Goal: Task Accomplishment & Management: Manage account settings

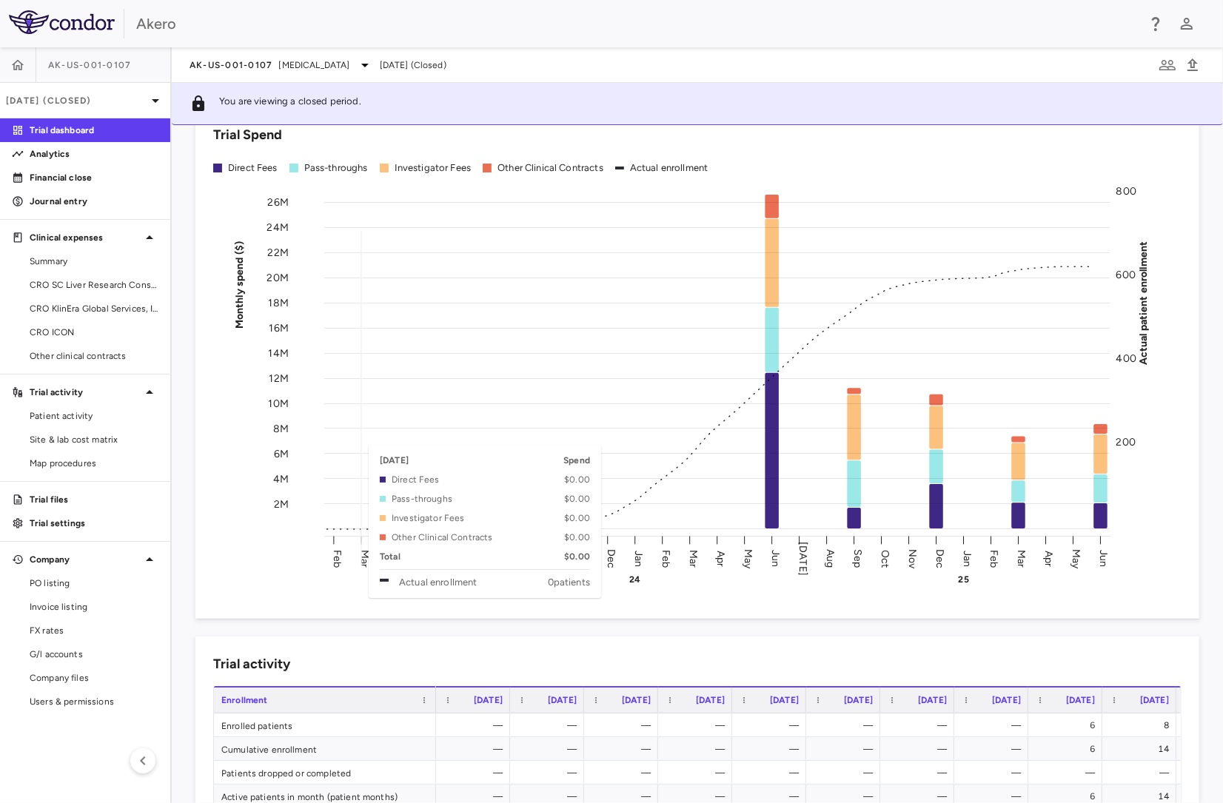
scroll to position [82, 0]
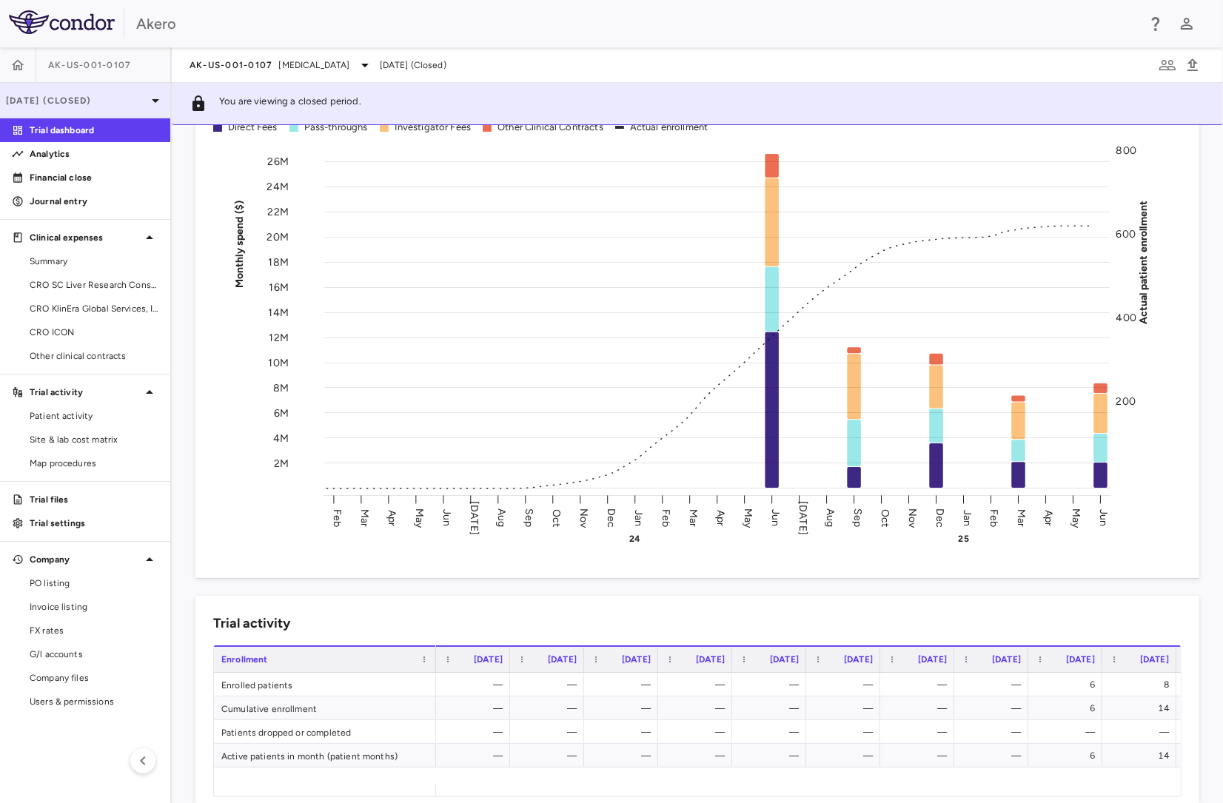
click at [86, 105] on p "[DATE] (Closed)" at bounding box center [76, 100] width 141 height 13
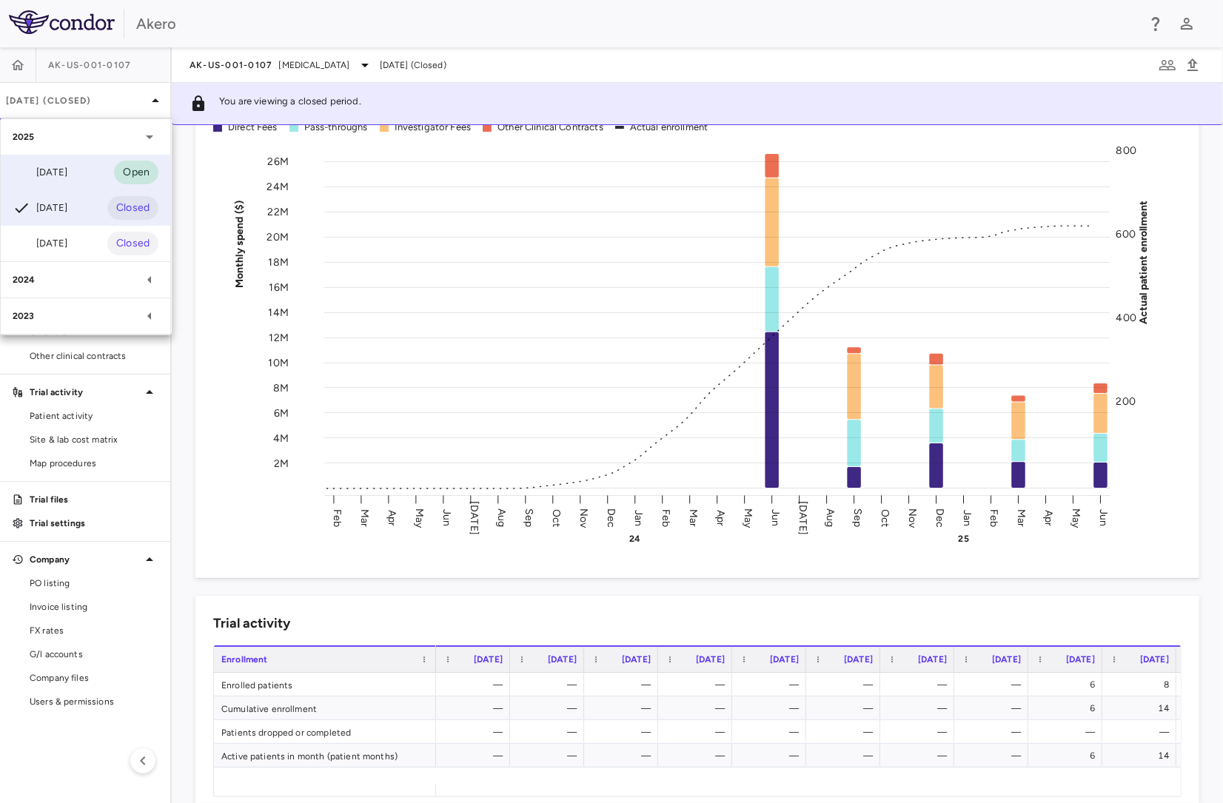
click at [67, 175] on div "[DATE]" at bounding box center [40, 173] width 55 height 18
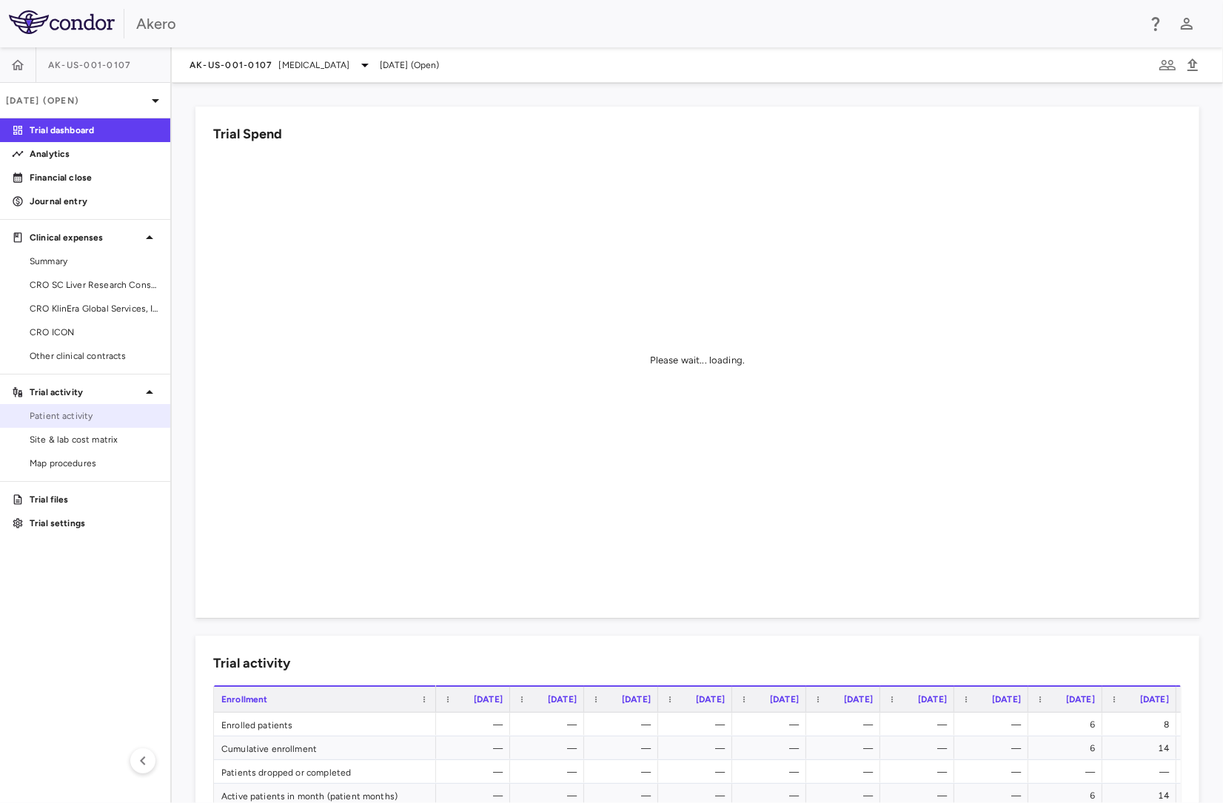
click at [61, 417] on span "Patient activity" at bounding box center [94, 415] width 129 height 13
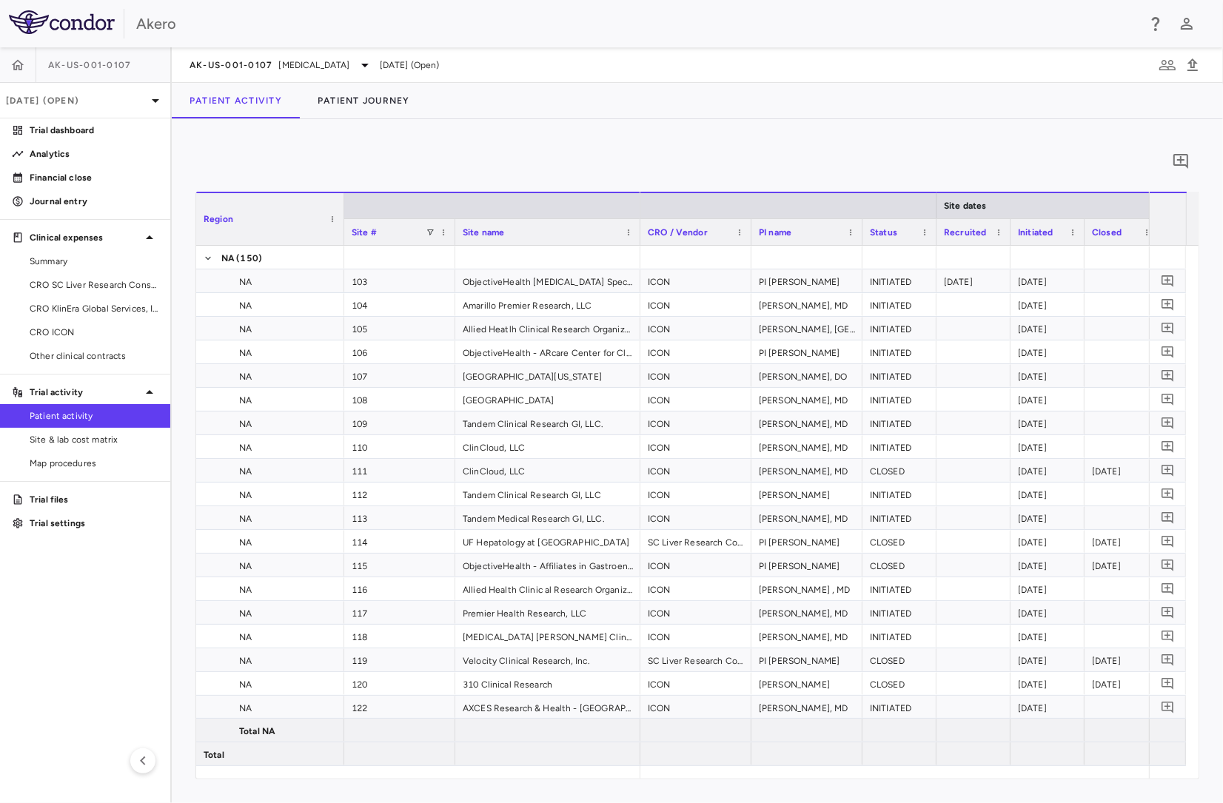
click at [818, 123] on div "0 Region Drag here to set column labels Region Site # Site name NA" at bounding box center [698, 461] width 1052 height 684
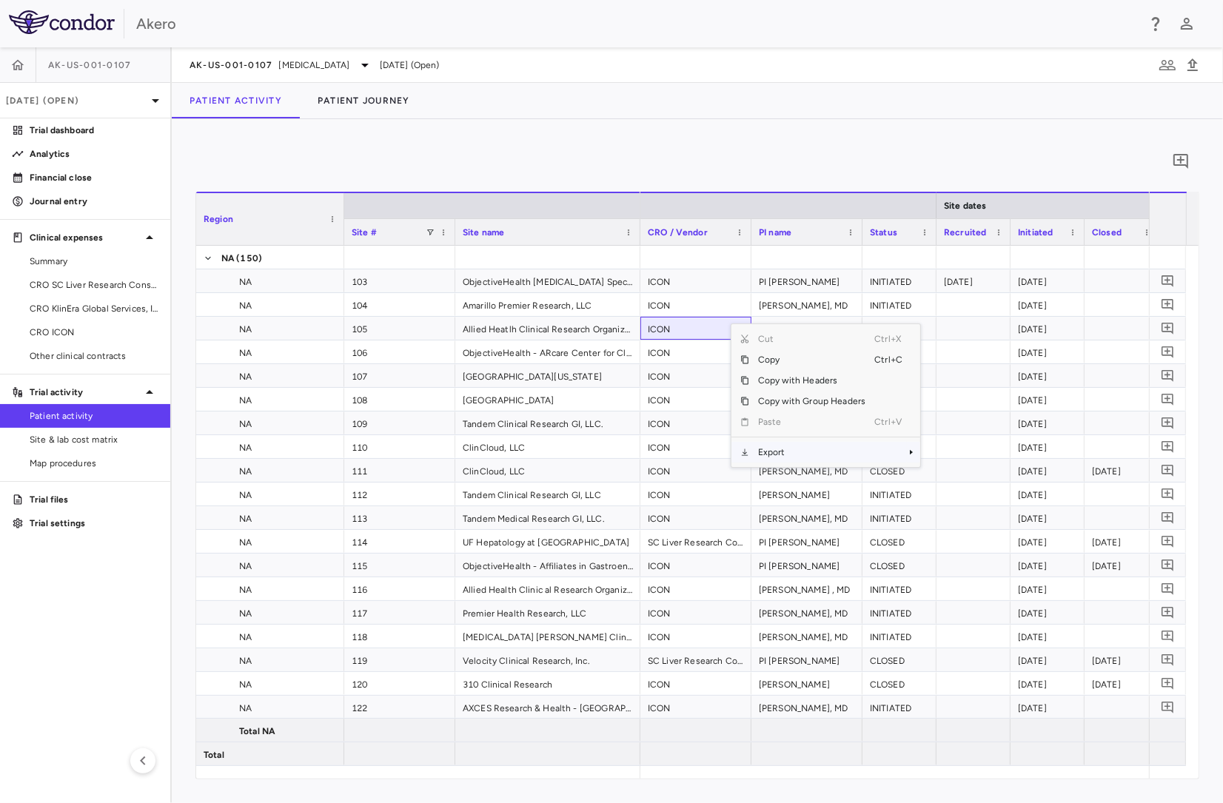
click at [812, 454] on span "Export" at bounding box center [811, 452] width 125 height 21
click at [973, 479] on span "Excel Export" at bounding box center [970, 478] width 70 height 21
click at [672, 138] on div "0 Region Drag here to set column labels Region Site # Site name NA" at bounding box center [698, 461] width 1052 height 684
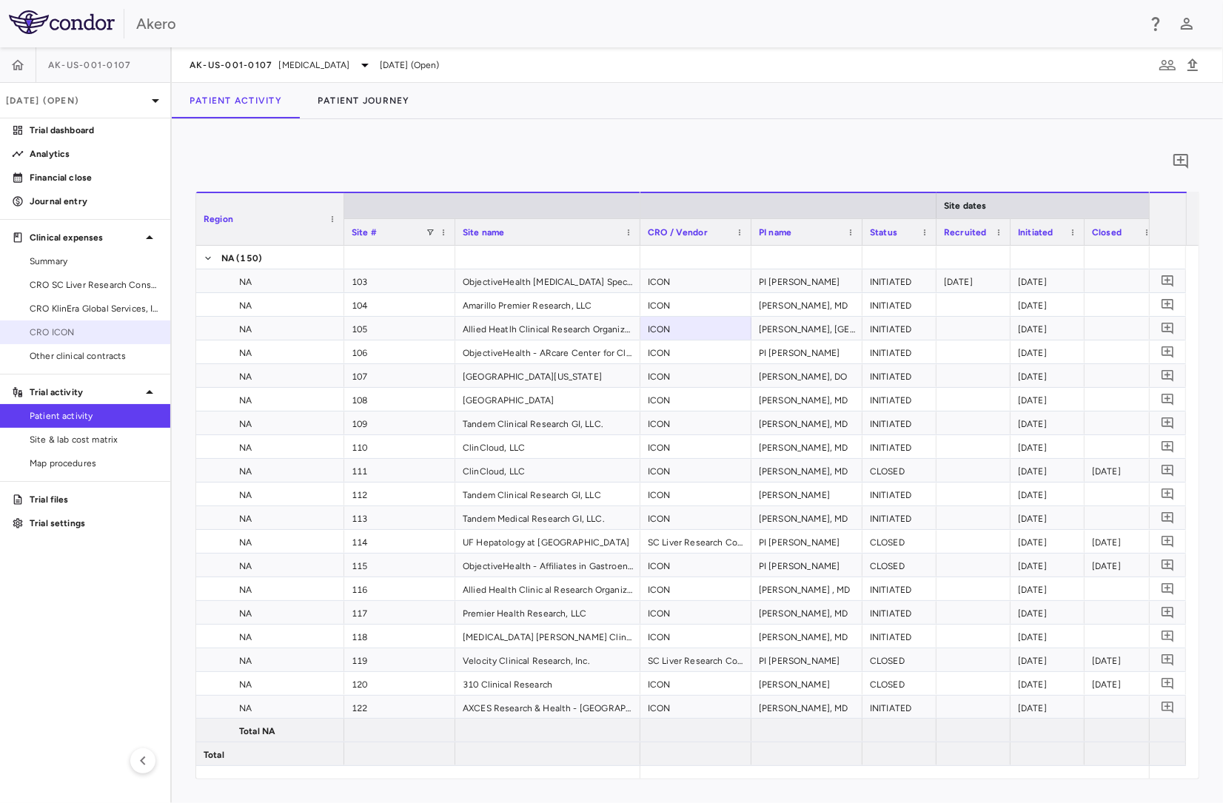
click at [90, 336] on span "CRO ICON" at bounding box center [94, 332] width 129 height 13
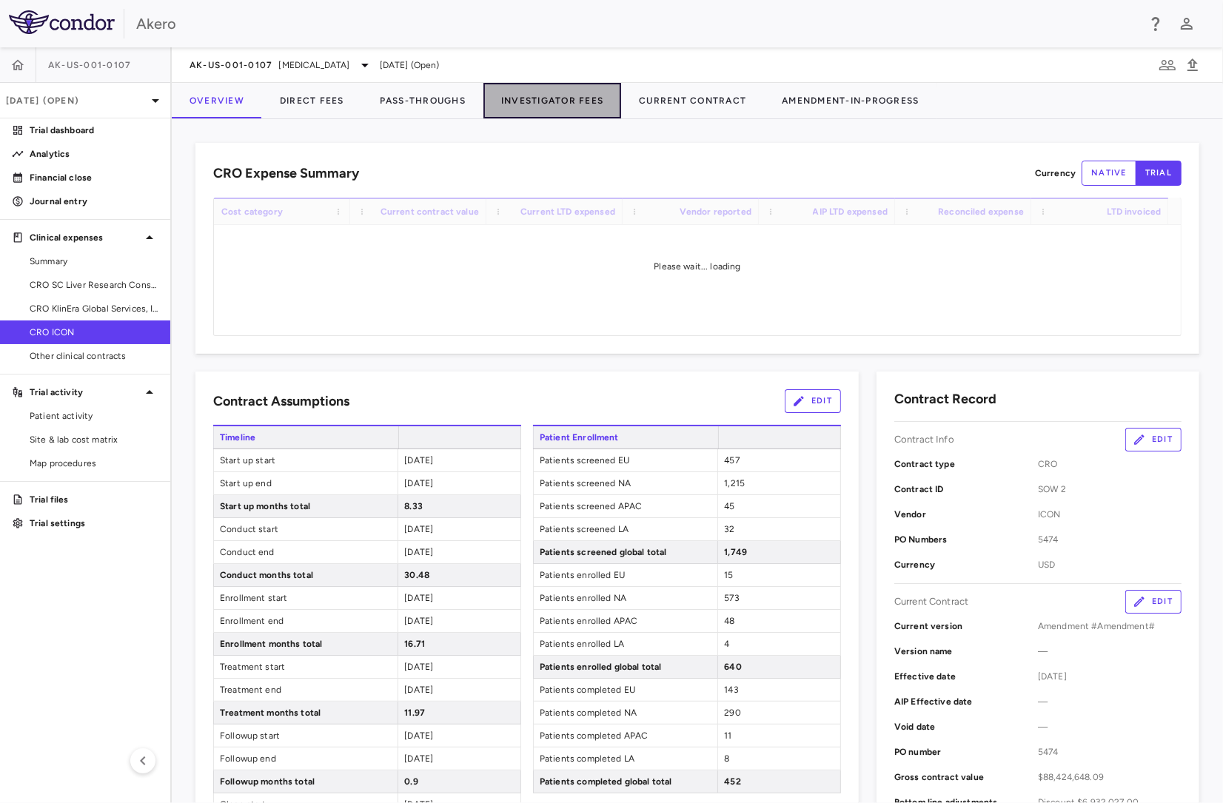
click at [573, 100] on button "Investigator Fees" at bounding box center [553, 101] width 138 height 36
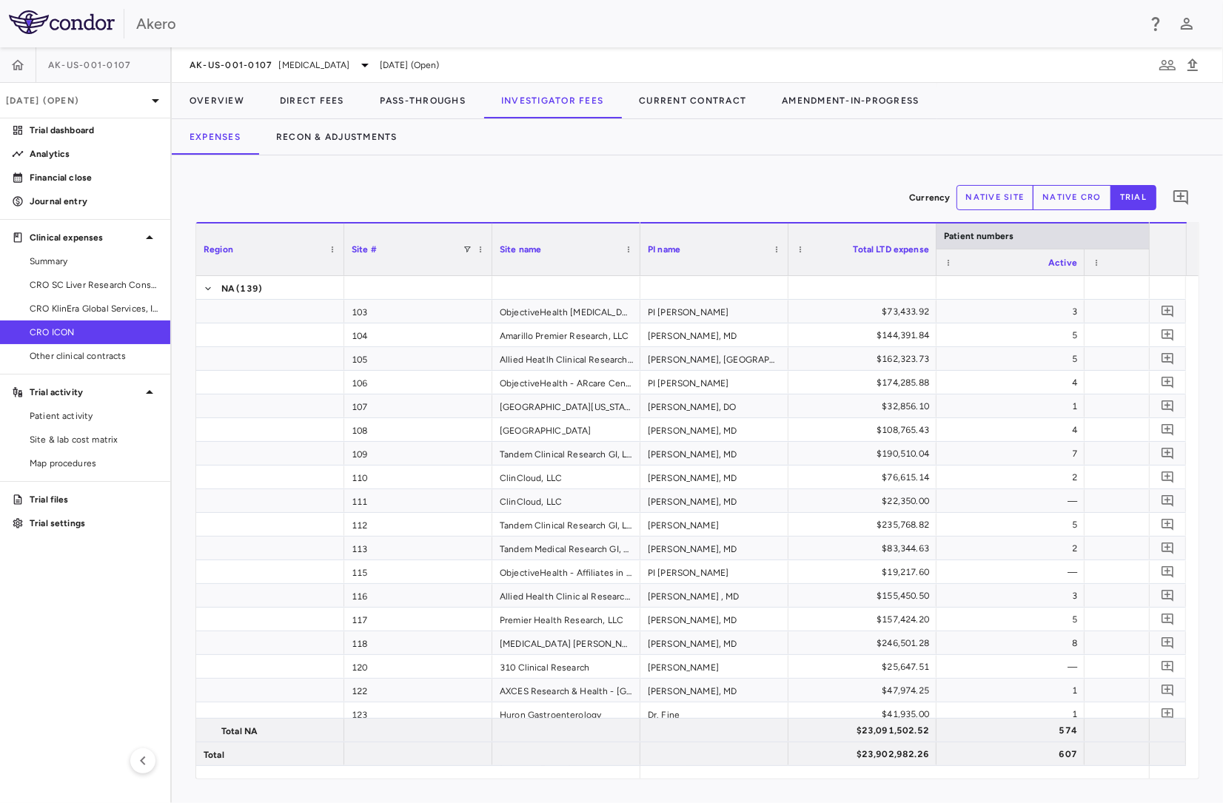
click at [772, 132] on div "Expenses Recon & Adjustments" at bounding box center [698, 137] width 1052 height 36
click at [769, 141] on div "Expenses Recon & Adjustments" at bounding box center [698, 137] width 1052 height 36
click at [791, 505] on span "Export" at bounding box center [793, 502] width 125 height 21
click at [936, 527] on span "Excel Export" at bounding box center [952, 528] width 70 height 21
click at [1107, 800] on div "Currency native site native cro trial 0 Region Drag here to set column labels R…" at bounding box center [698, 480] width 1052 height 648
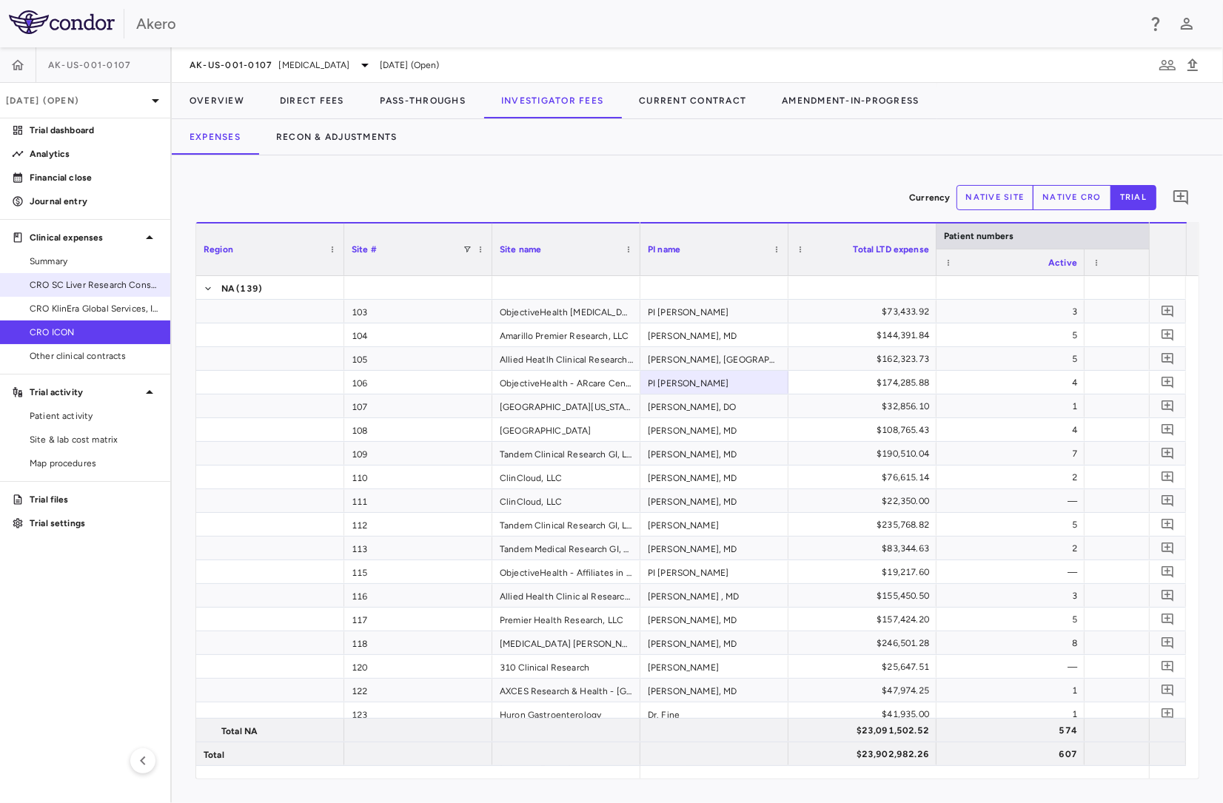
click at [84, 278] on span "CRO SC Liver Research Consortium LLC" at bounding box center [94, 284] width 129 height 13
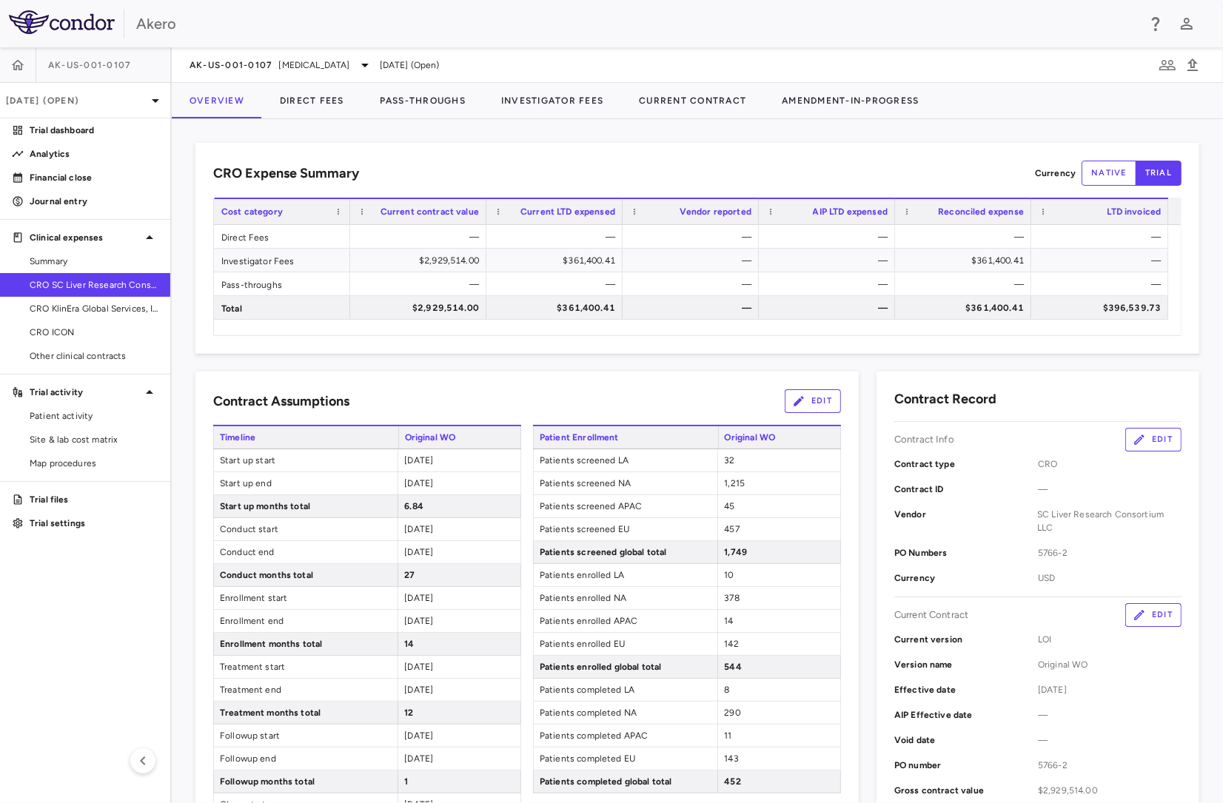
click at [812, 144] on div "CRO Expense Summary Currency native trial Drag here to set row groups Drag here…" at bounding box center [697, 248] width 1004 height 211
click at [536, 107] on button "Investigator Fees" at bounding box center [553, 101] width 138 height 36
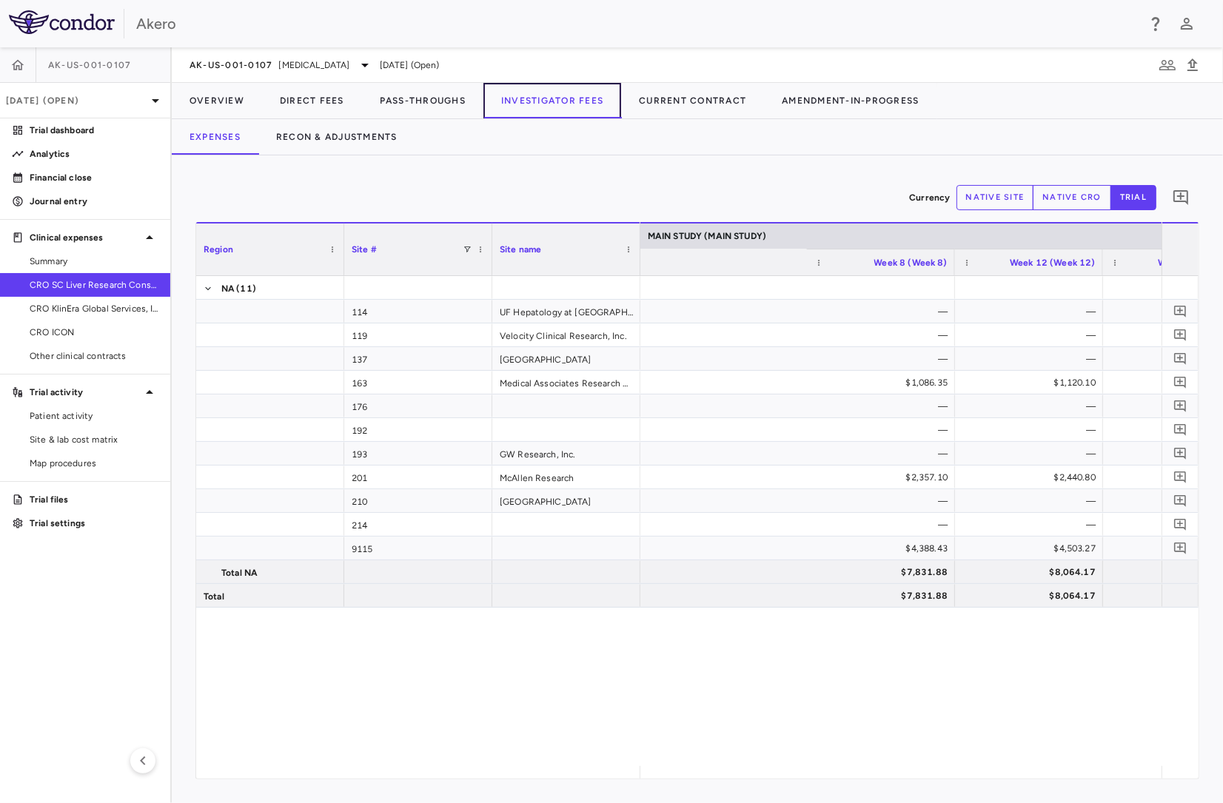
scroll to position [0, 2387]
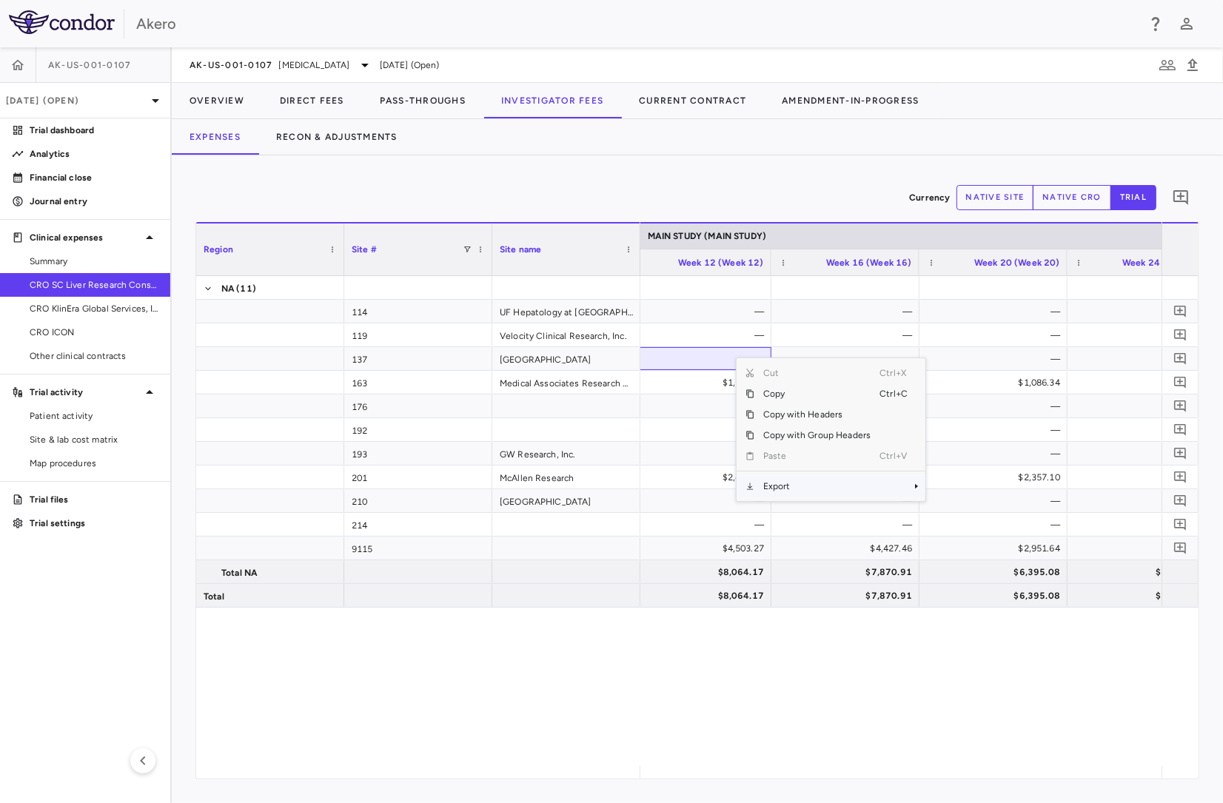
click at [789, 484] on span "Export" at bounding box center [817, 486] width 125 height 21
click at [961, 511] on span "Excel Export" at bounding box center [975, 512] width 70 height 21
click at [81, 304] on span "CRO KlinEra Global Services, Inc." at bounding box center [94, 308] width 129 height 13
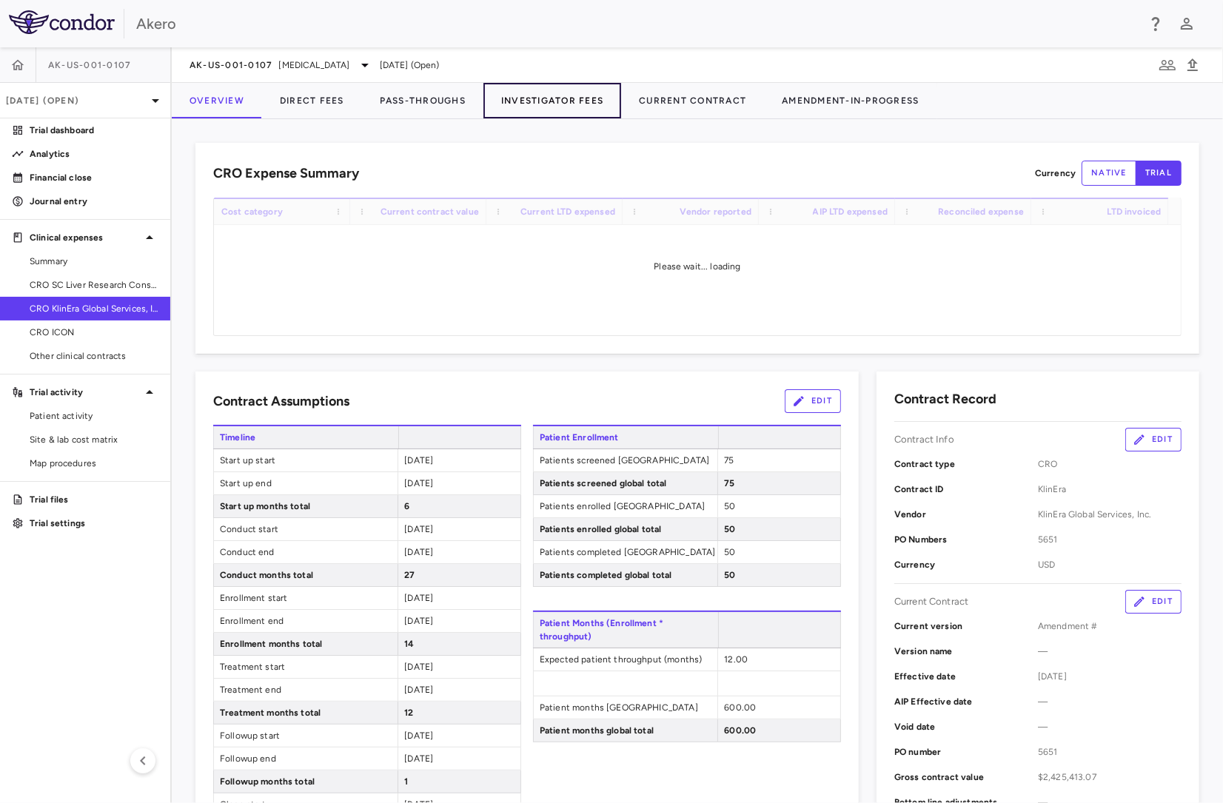
click at [535, 99] on button "Investigator Fees" at bounding box center [553, 101] width 138 height 36
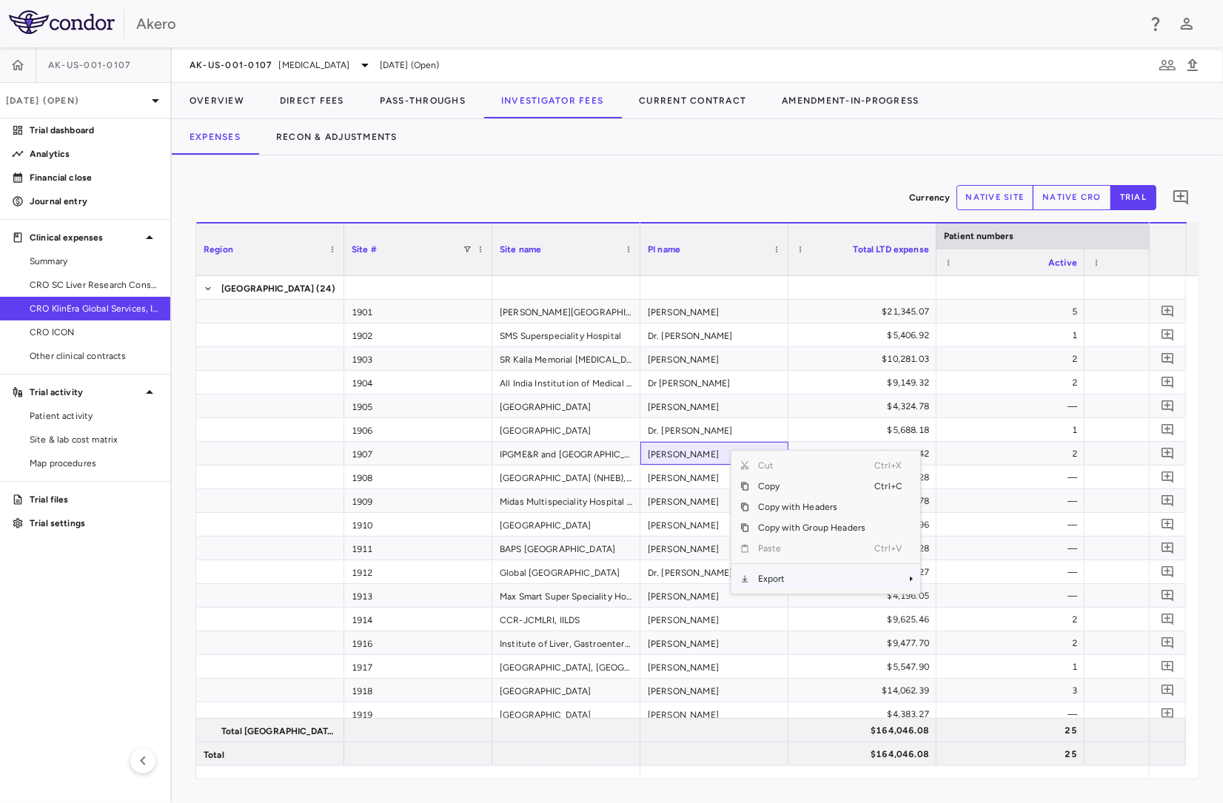
click at [826, 586] on span "Export" at bounding box center [811, 579] width 125 height 21
click at [972, 602] on span "Excel Export" at bounding box center [970, 605] width 70 height 21
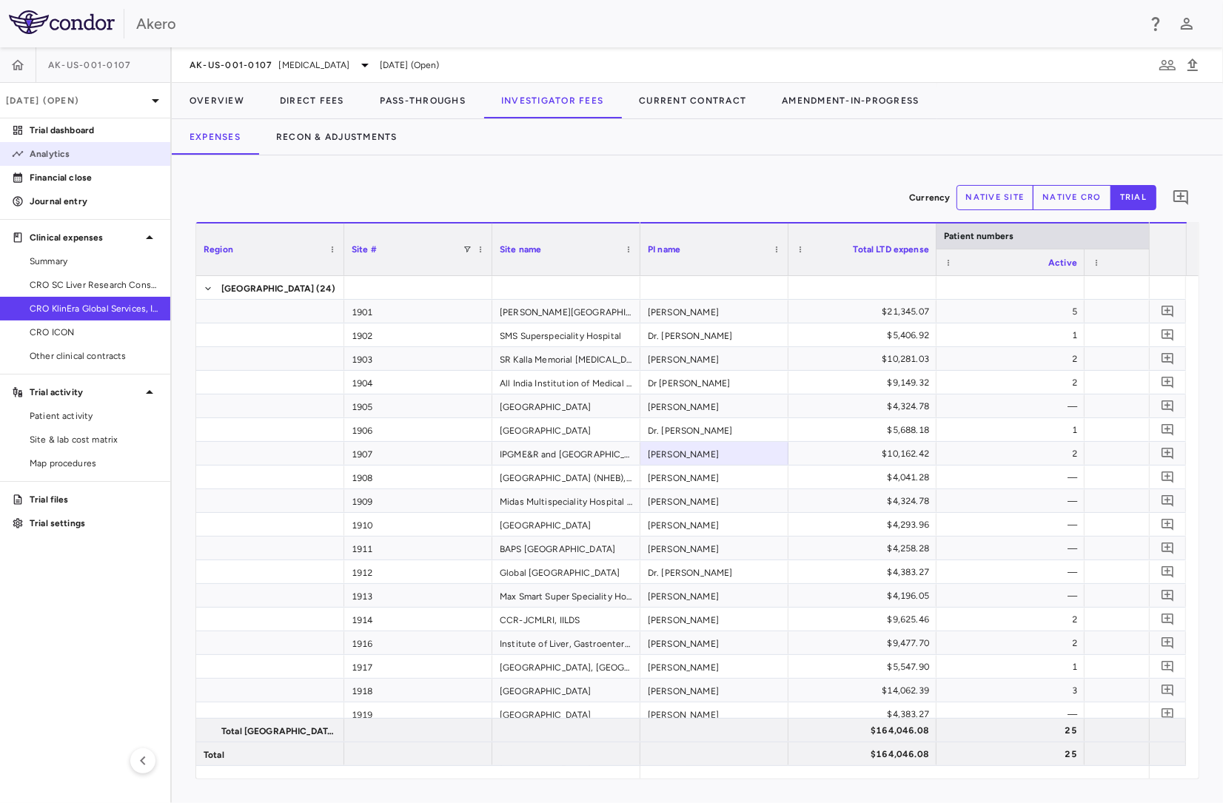
click at [85, 145] on link "Analytics" at bounding box center [85, 154] width 170 height 22
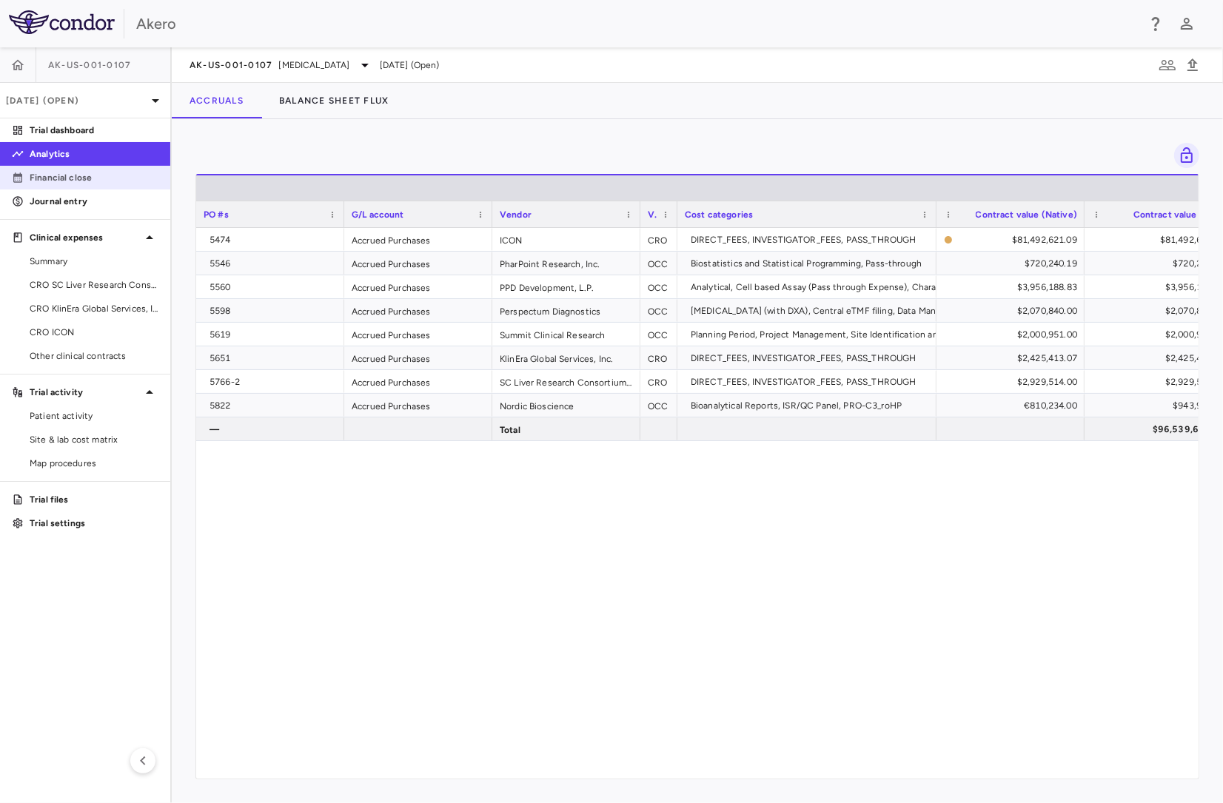
click at [75, 173] on p "Financial close" at bounding box center [94, 177] width 129 height 13
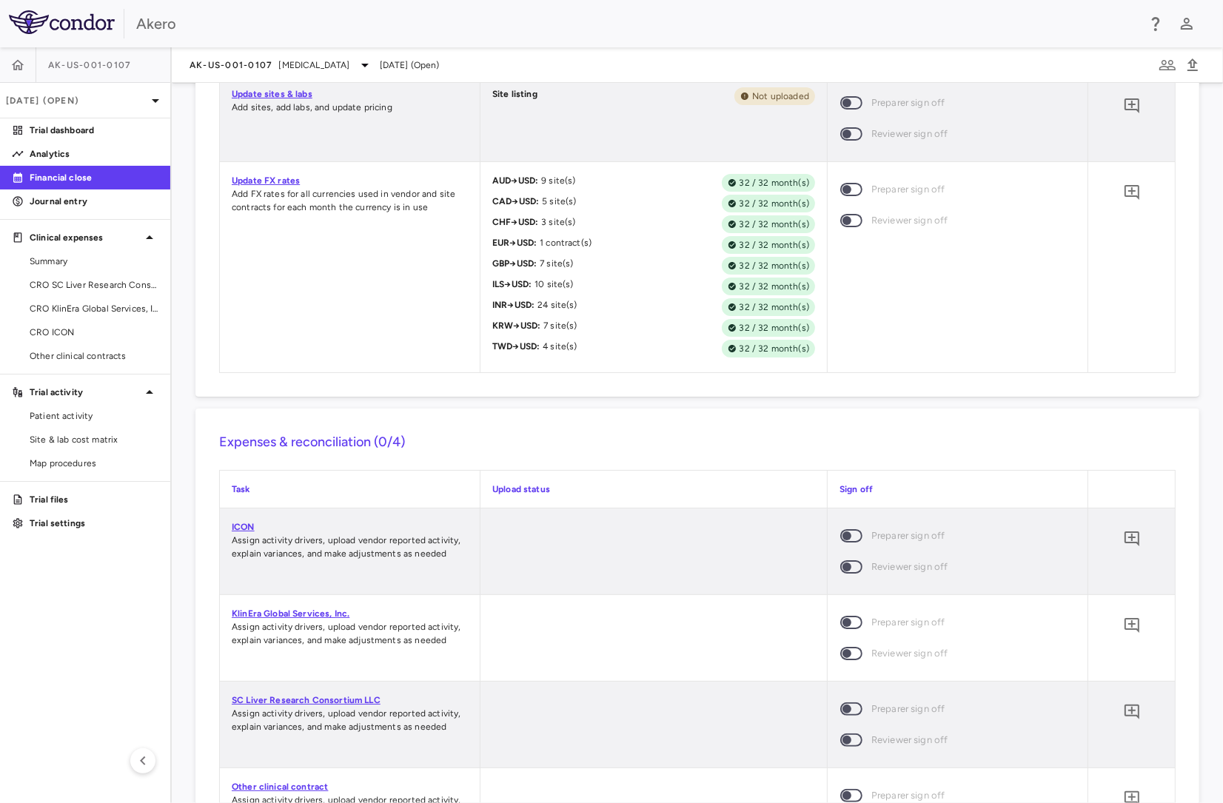
scroll to position [1375, 0]
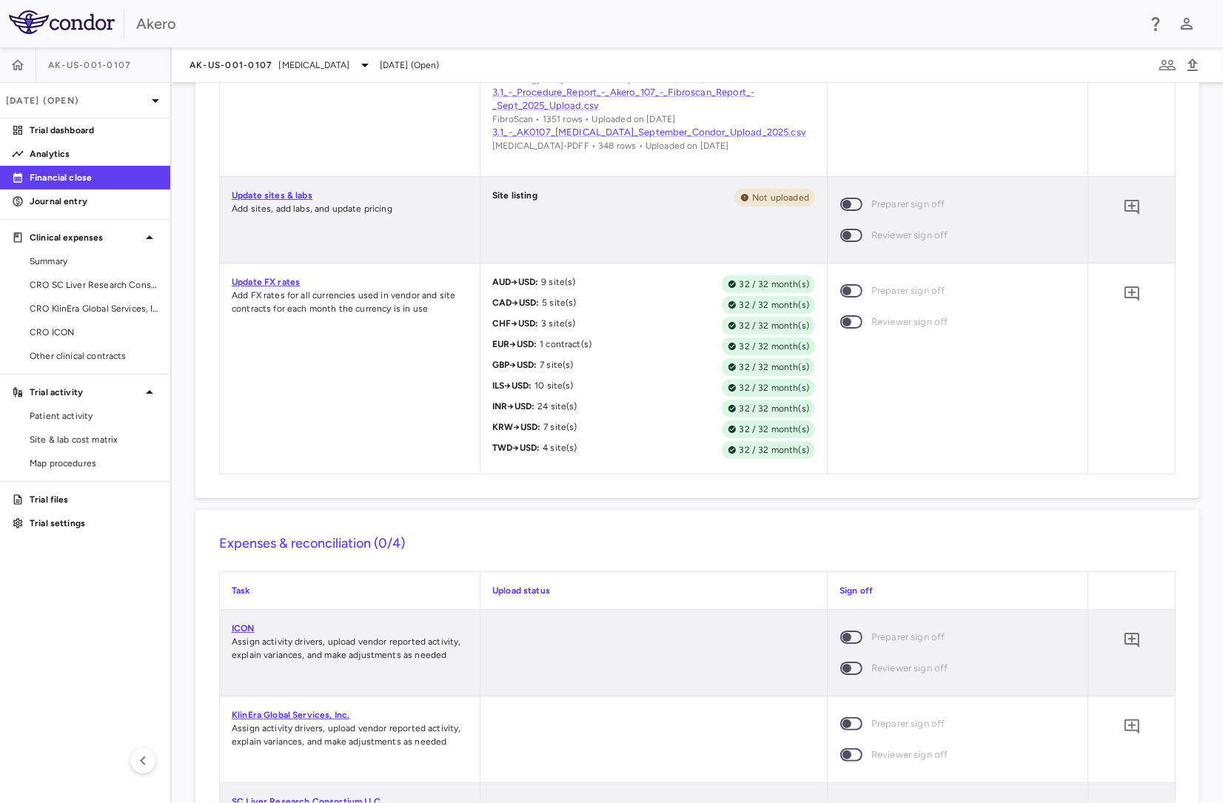
click at [254, 283] on link "Update FX rates" at bounding box center [266, 282] width 68 height 10
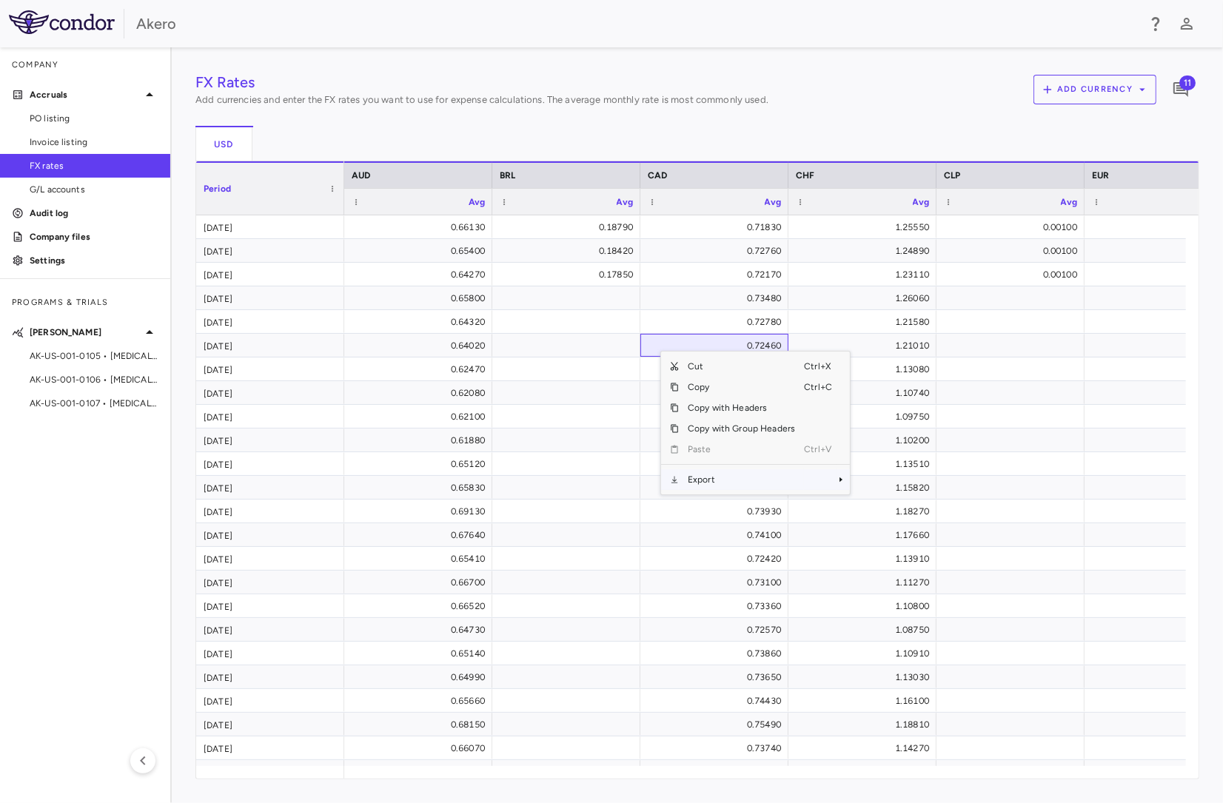
drag, startPoint x: 723, startPoint y: 478, endPoint x: 755, endPoint y: 483, distance: 32.2
click at [723, 479] on span "Export" at bounding box center [741, 479] width 125 height 21
click at [904, 501] on span "Excel Export" at bounding box center [900, 505] width 70 height 21
click at [1206, 61] on div "FX Rates Add currencies and enter the FX rates you want to use for expense calc…" at bounding box center [698, 425] width 1052 height 756
click at [78, 27] on img at bounding box center [62, 22] width 106 height 24
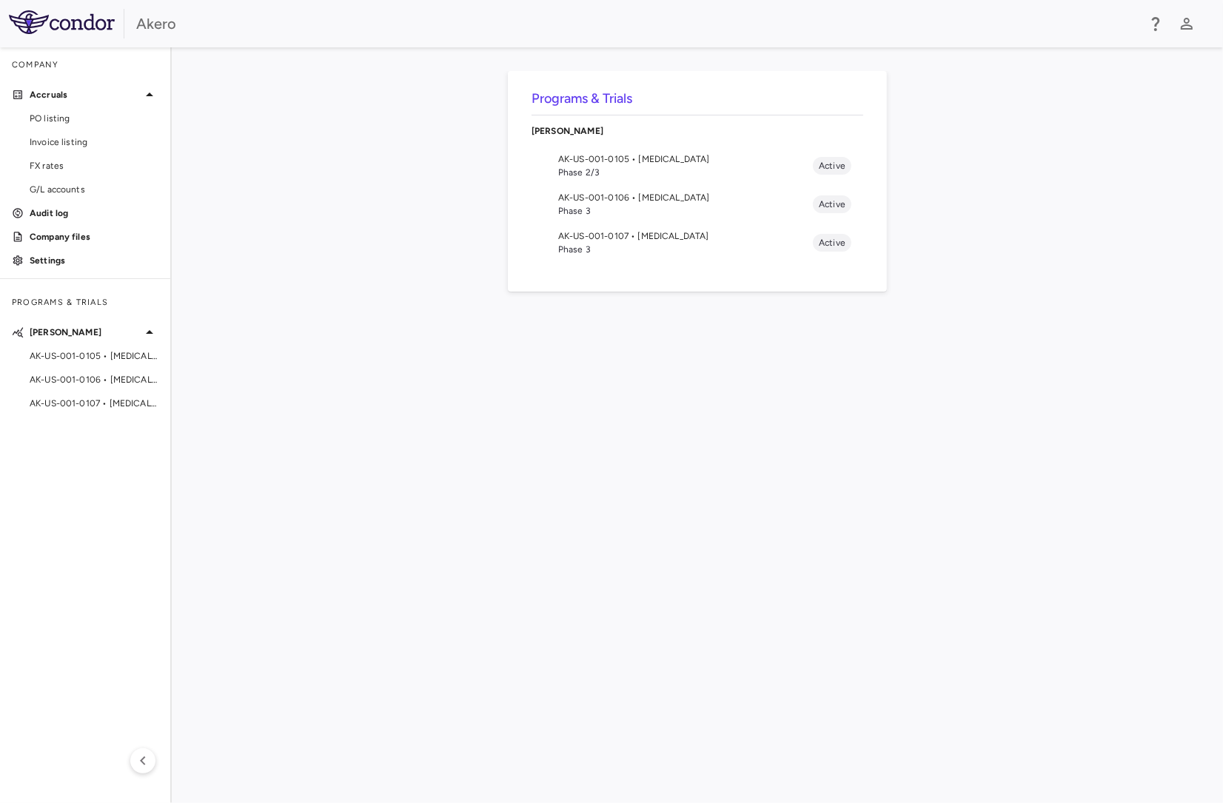
click at [146, 20] on div "Akero" at bounding box center [636, 24] width 1001 height 22
click at [91, 25] on img at bounding box center [62, 22] width 106 height 24
click at [48, 67] on div "Company" at bounding box center [85, 65] width 170 height 36
click at [67, 122] on span "PO listing" at bounding box center [94, 118] width 129 height 13
